Goal: Transaction & Acquisition: Purchase product/service

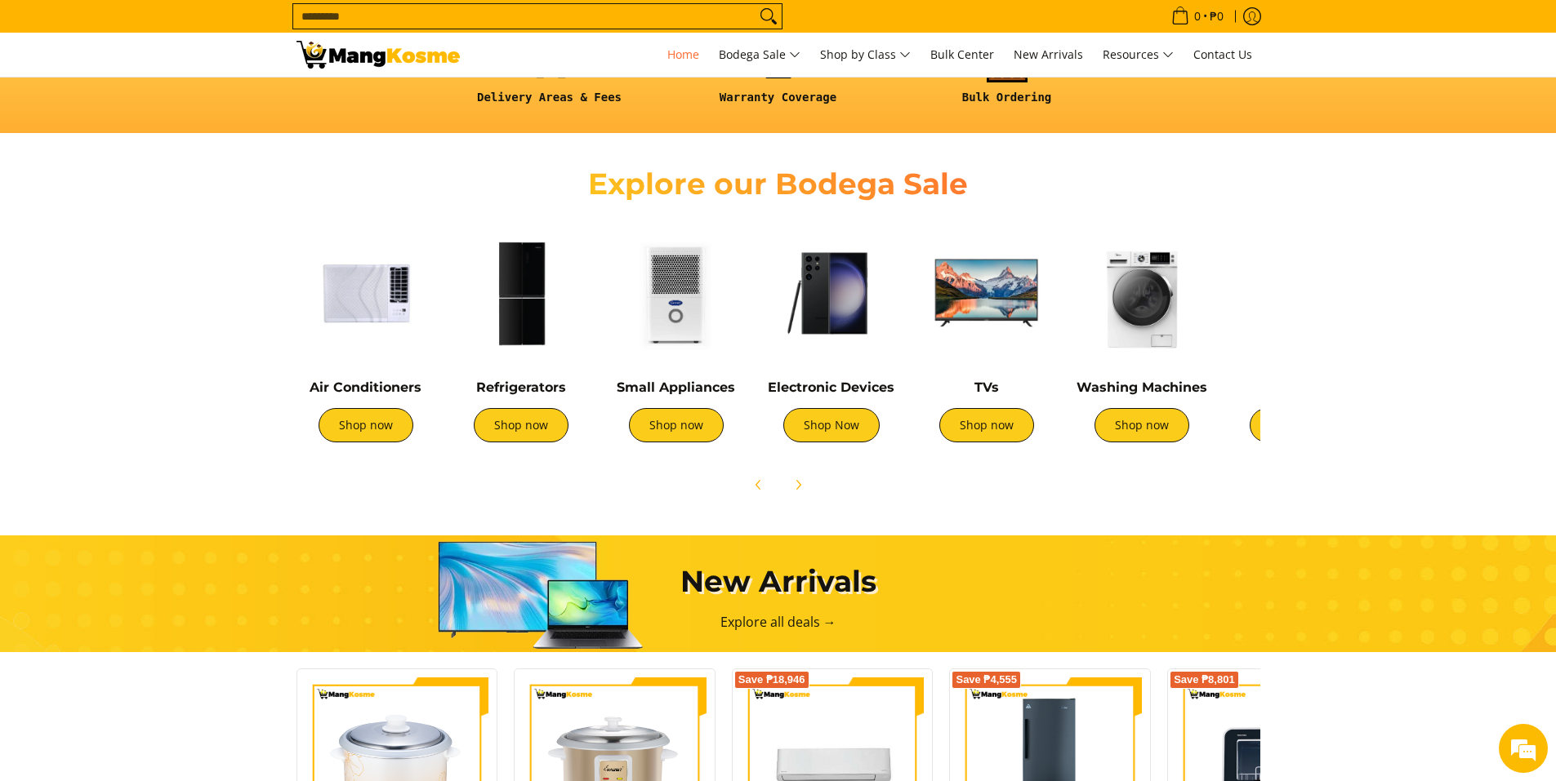
scroll to position [490, 0]
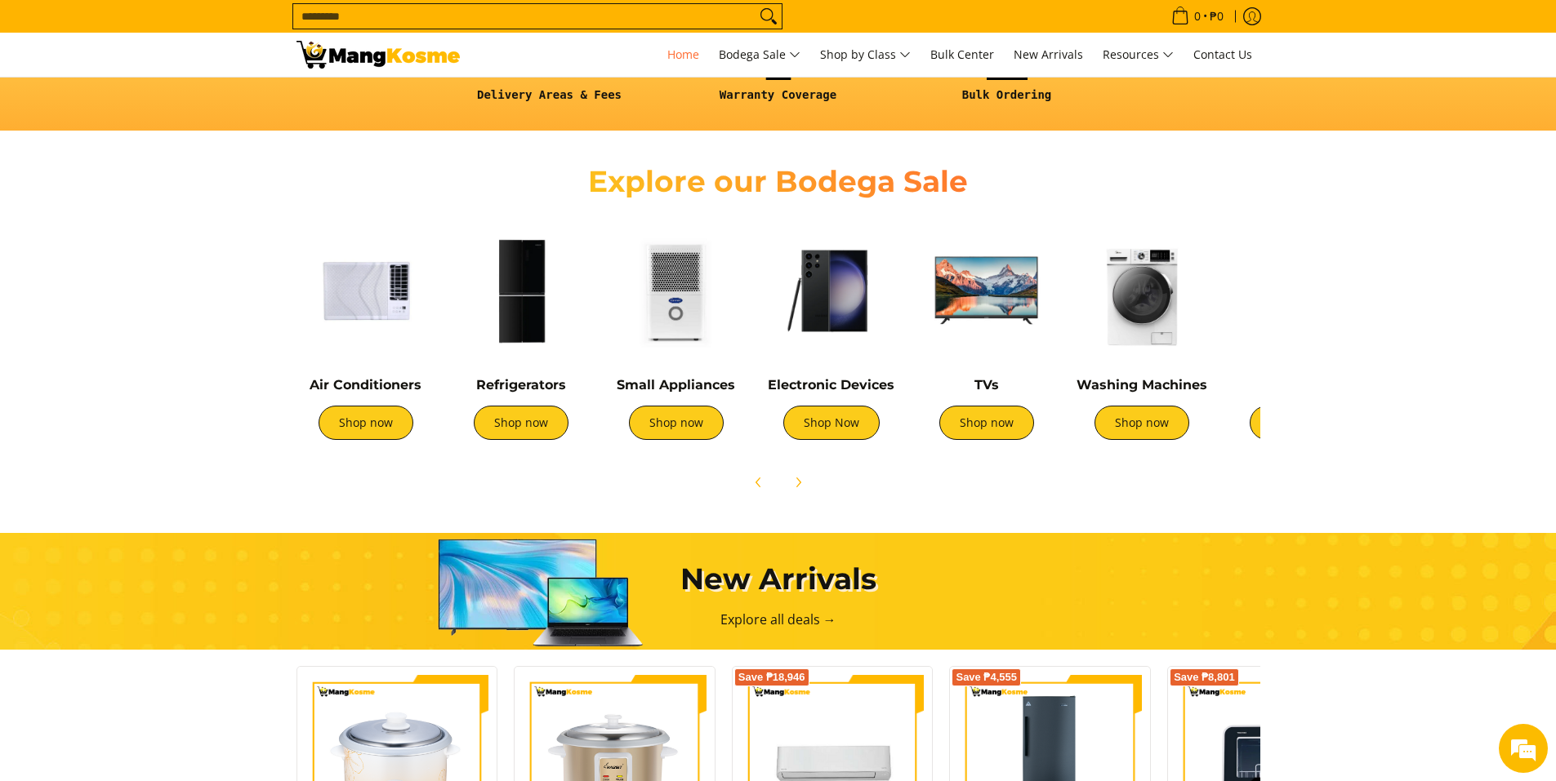
click at [833, 332] on img at bounding box center [831, 290] width 139 height 139
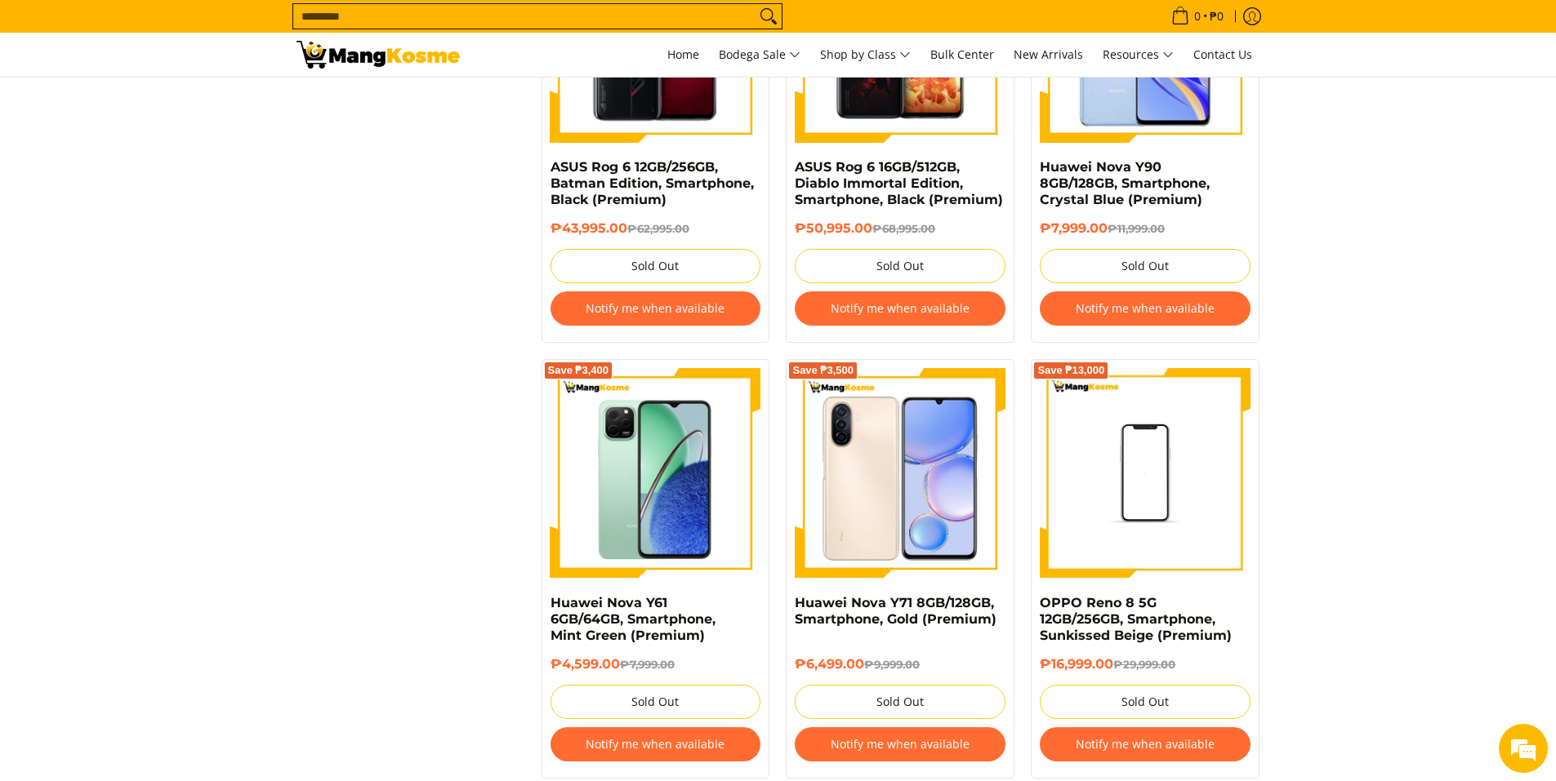
scroll to position [1715, 0]
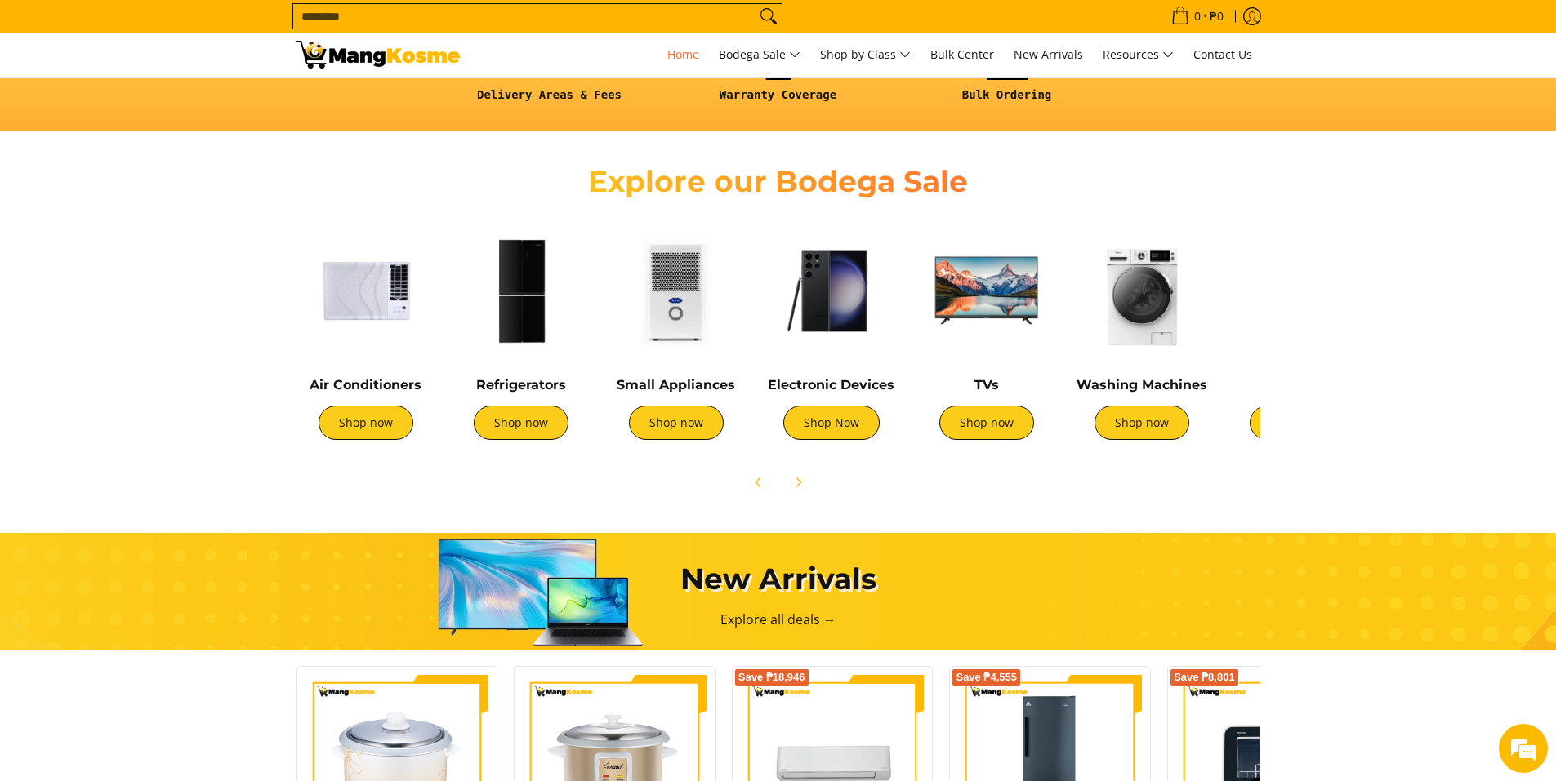
click at [976, 294] on img at bounding box center [986, 290] width 139 height 139
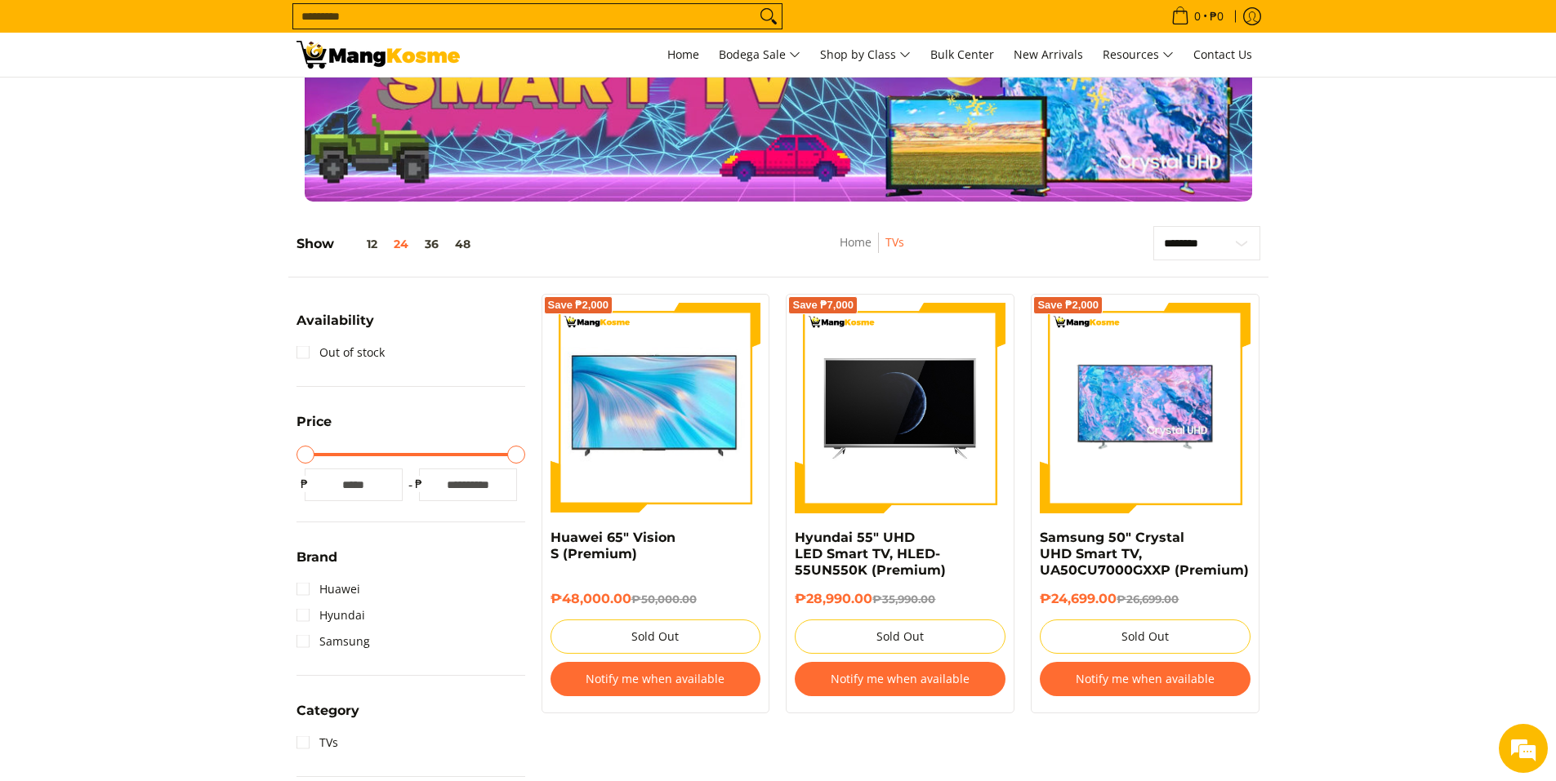
scroll to position [163, 0]
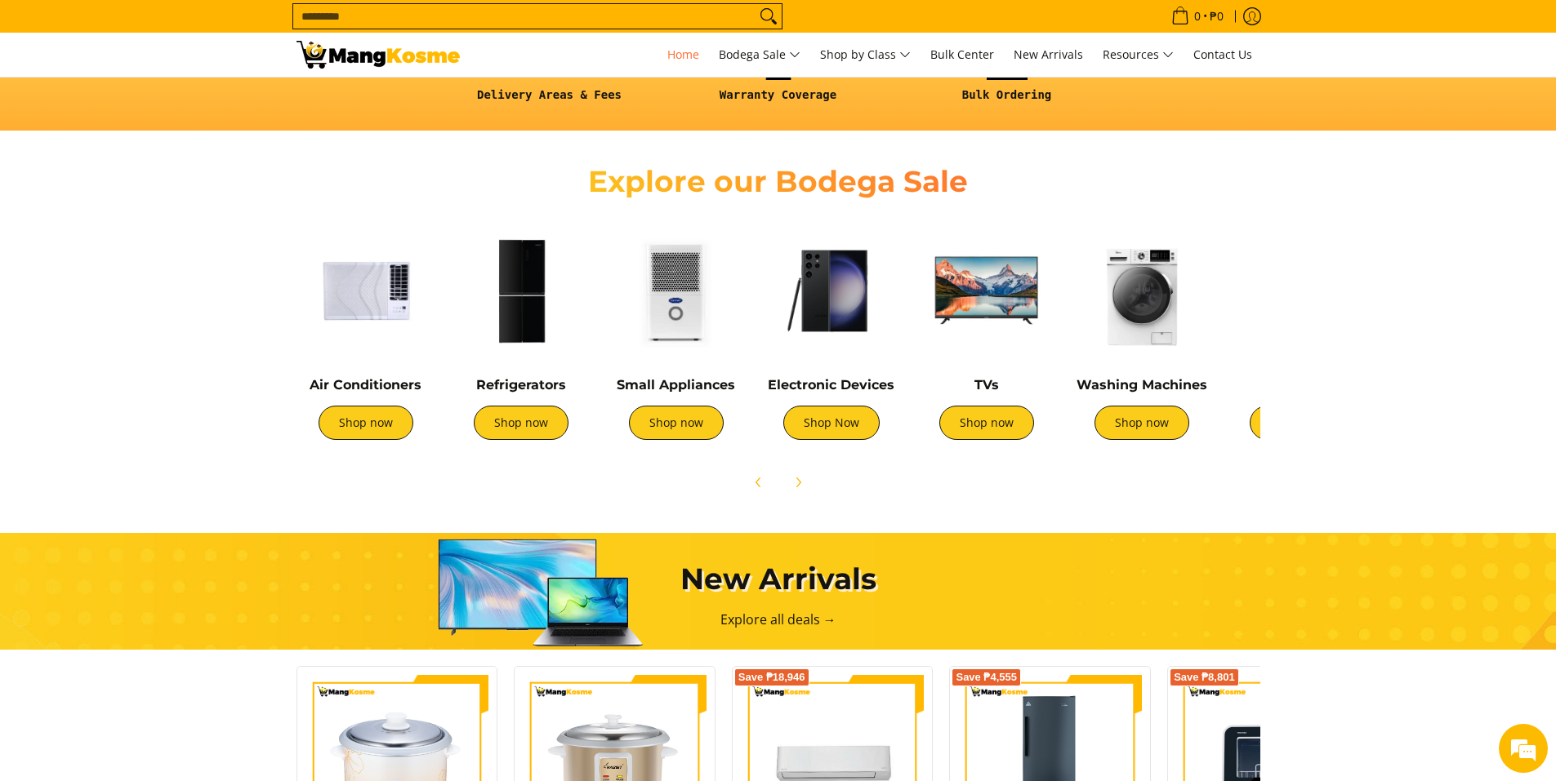
click at [809, 335] on img at bounding box center [831, 290] width 139 height 139
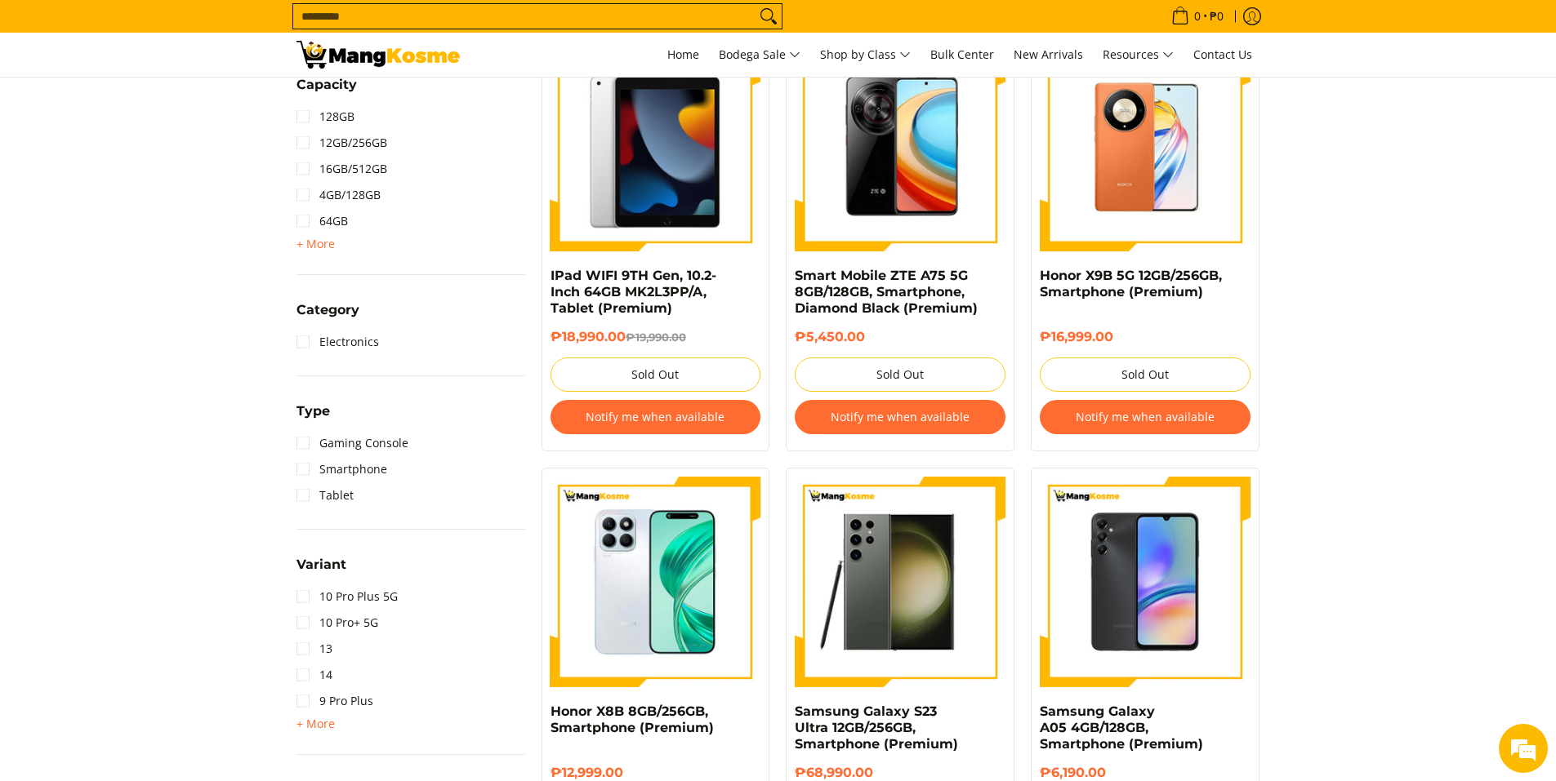
scroll to position [653, 0]
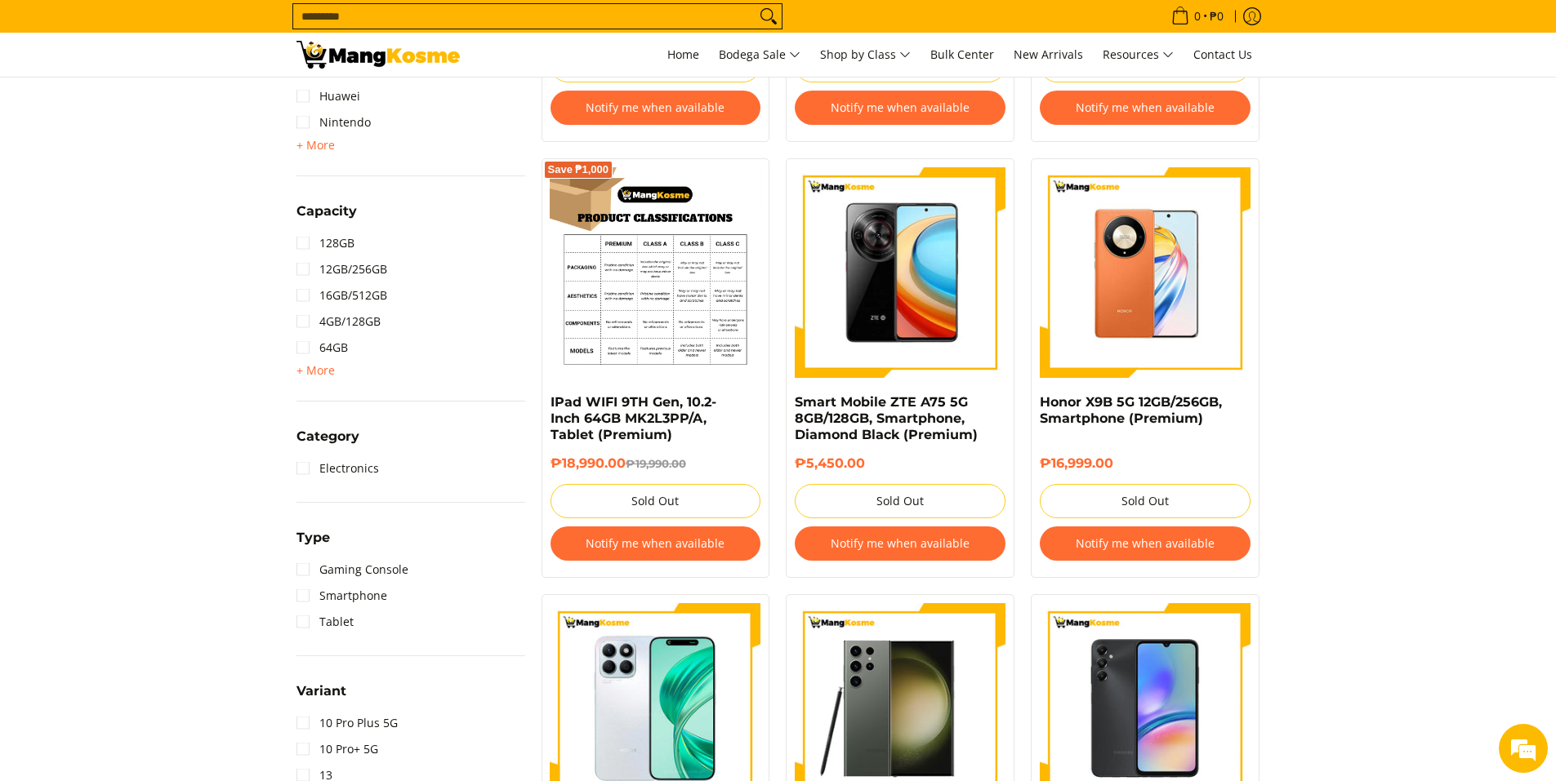
click at [642, 318] on img at bounding box center [655, 272] width 211 height 211
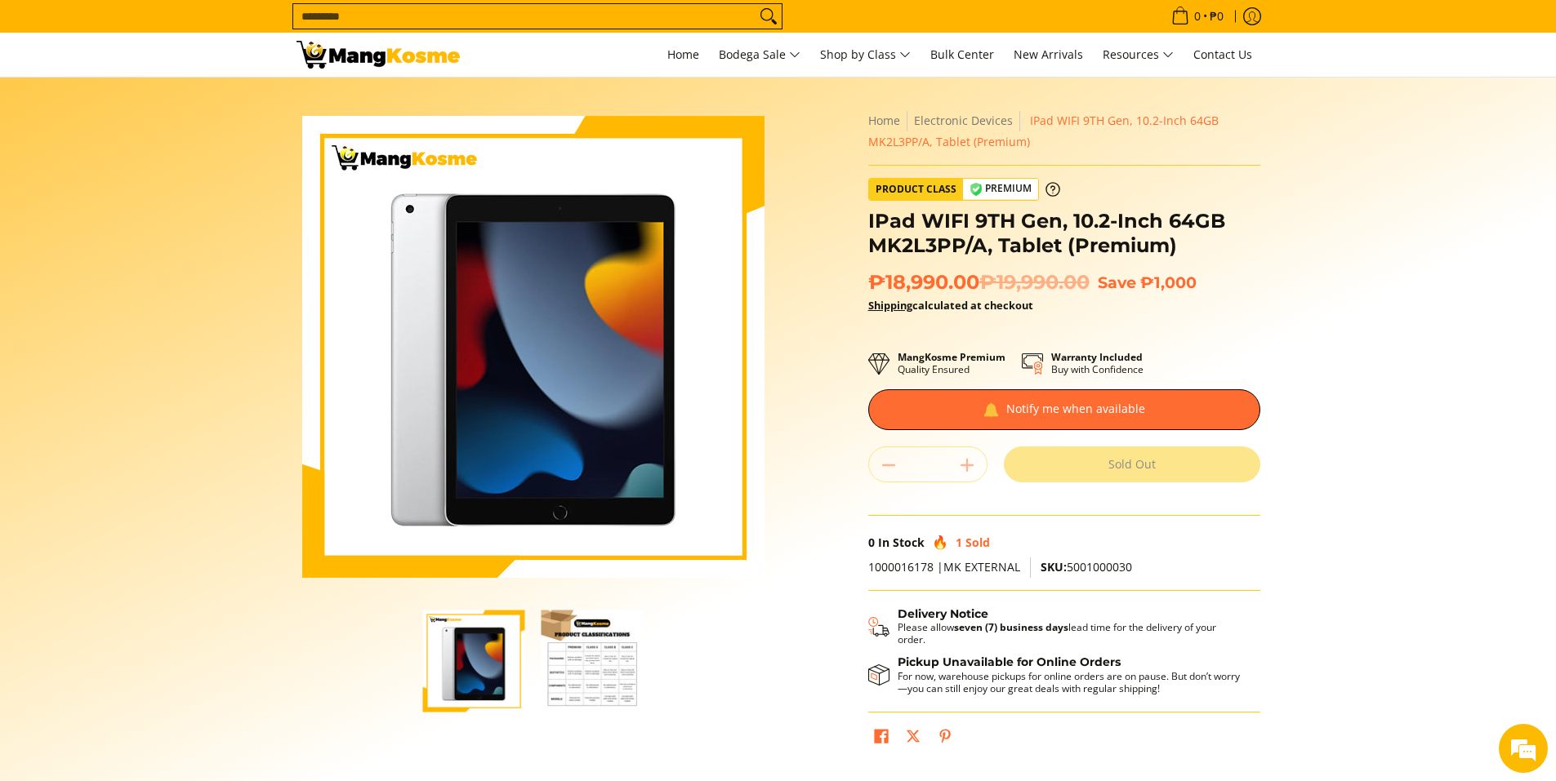
click at [611, 634] on img "IPad WIFI 9TH Gen, 10.2-Inch 64GB MK2L3PP/A, Tablet (Premium)-2" at bounding box center [592, 661] width 102 height 102
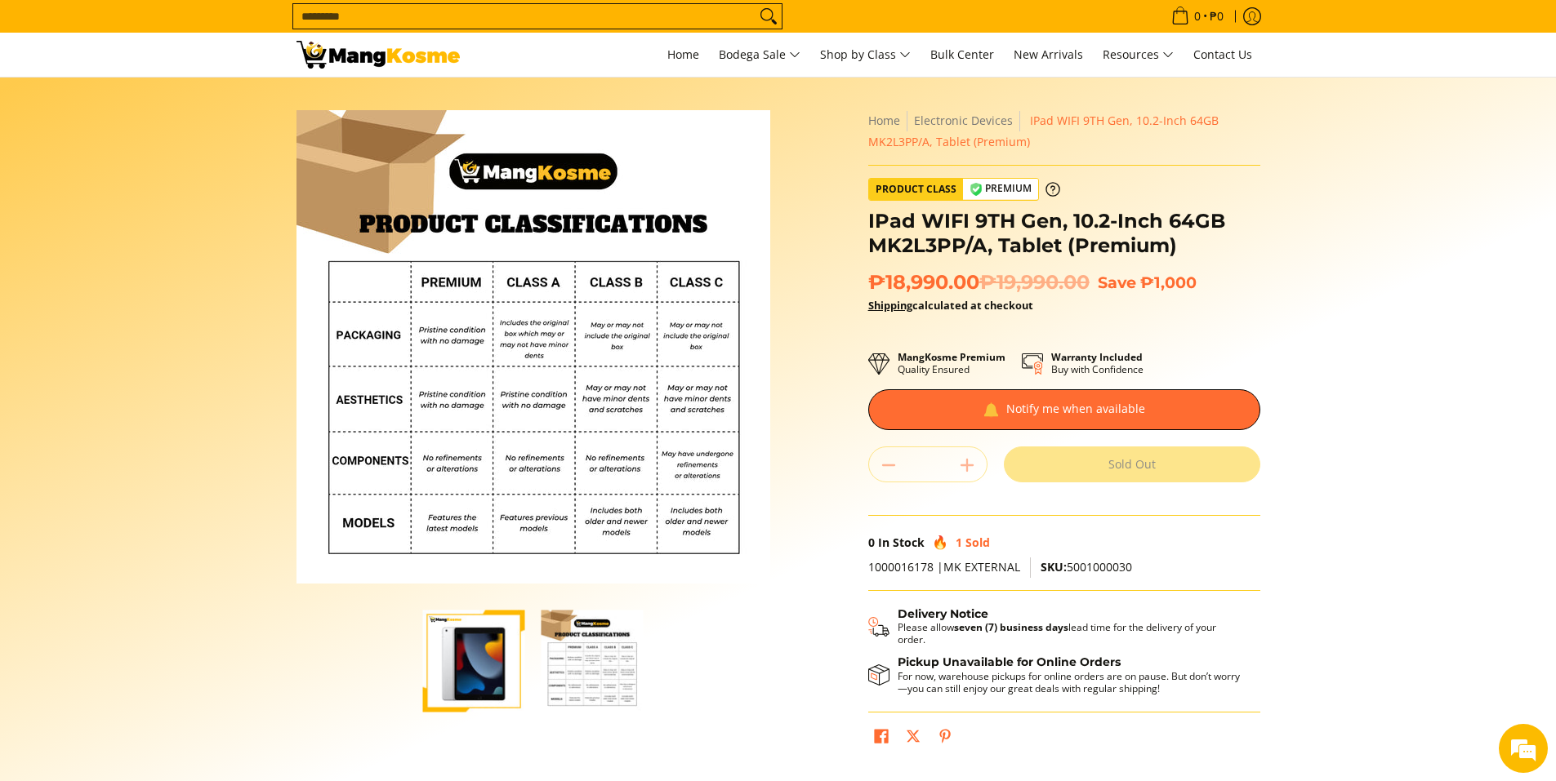
click at [477, 619] on img "IPad WIFI 9TH Gen, 10.2-Inch 64GB MK2L3PP/A, Tablet (Premium)-1" at bounding box center [474, 661] width 102 height 102
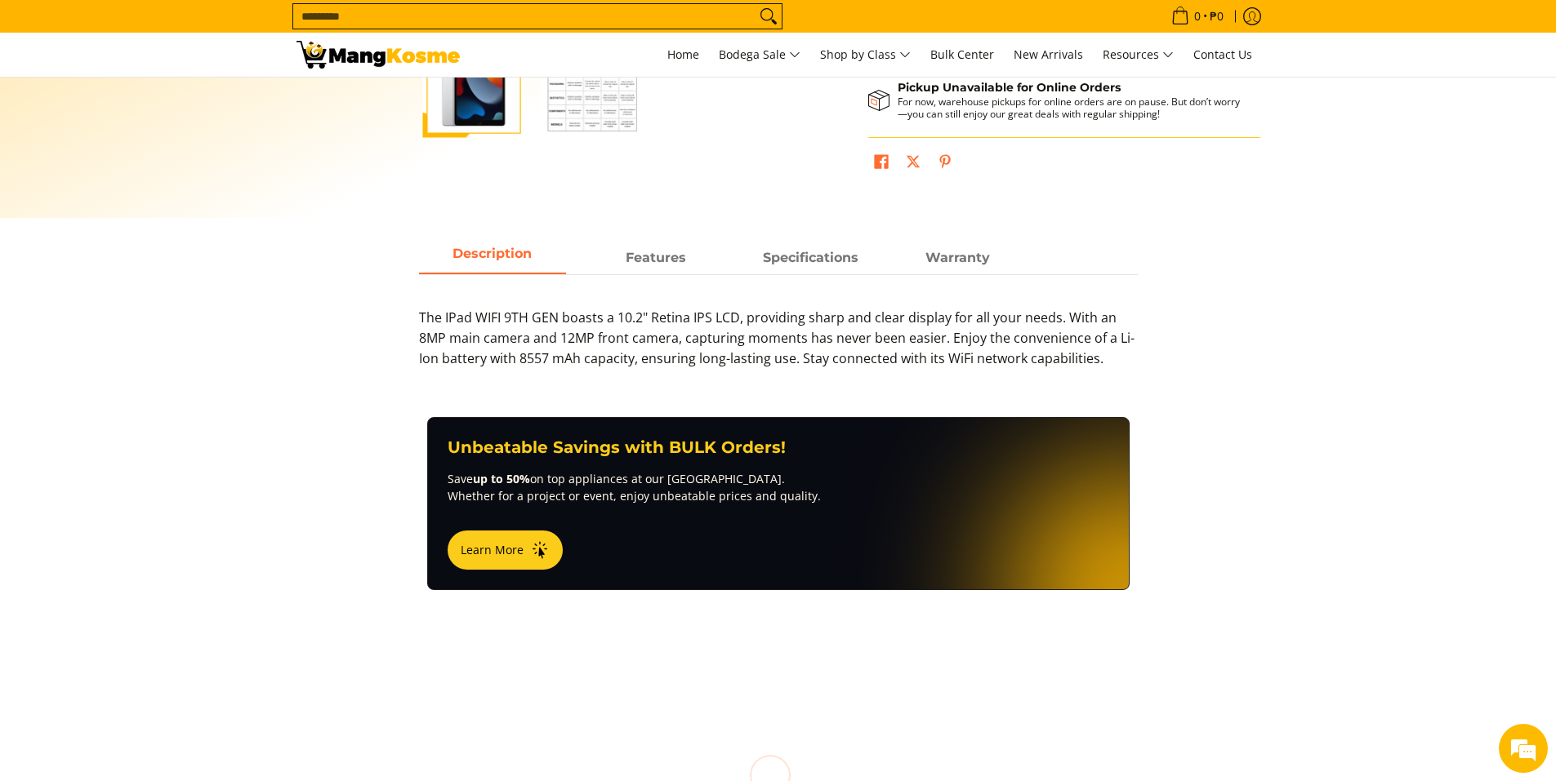
scroll to position [735, 0]
